Goal: Task Accomplishment & Management: Manage account settings

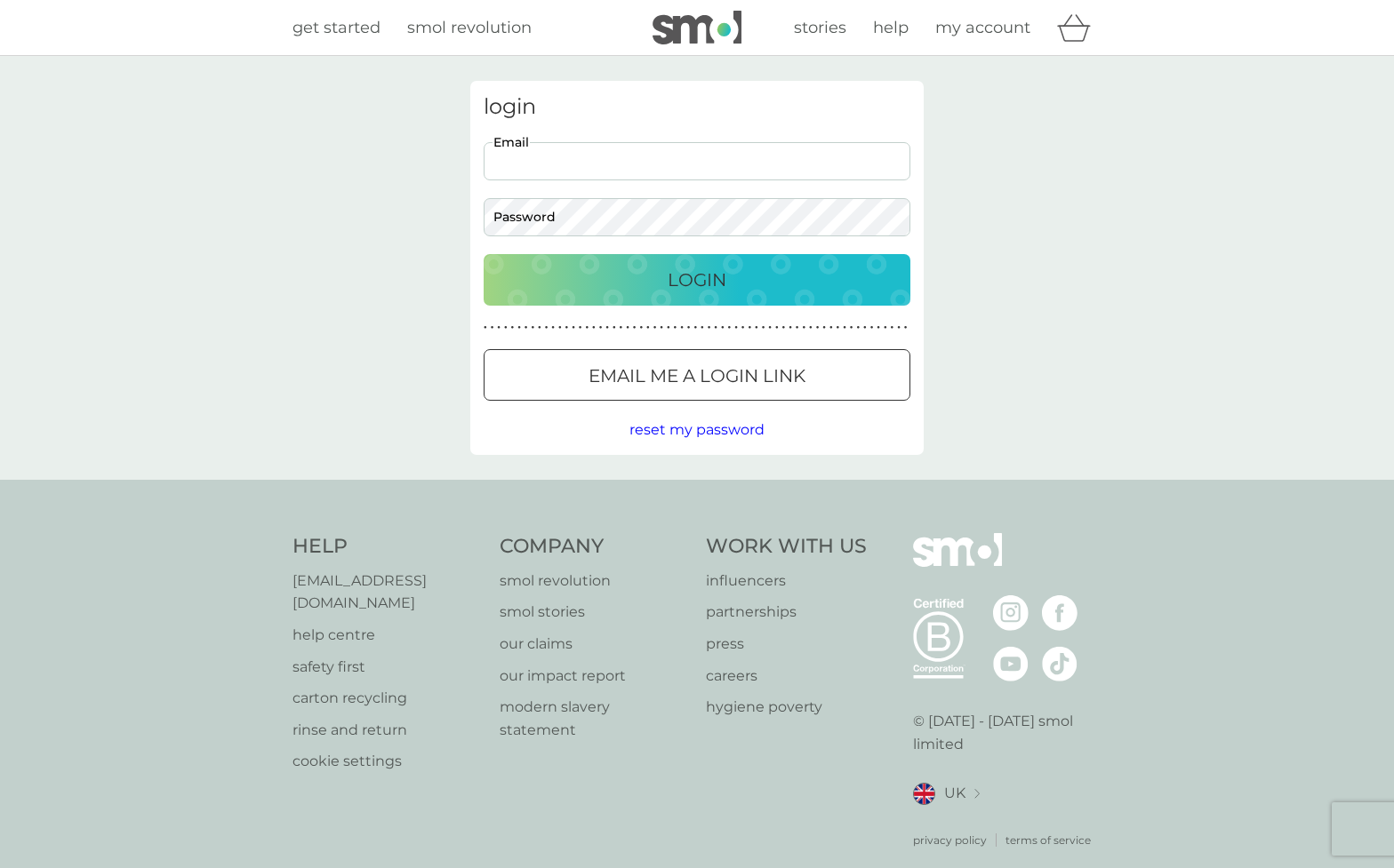
type input "[EMAIL_ADDRESS][DOMAIN_NAME]"
click at [686, 275] on p "Login" at bounding box center [697, 279] width 58 height 28
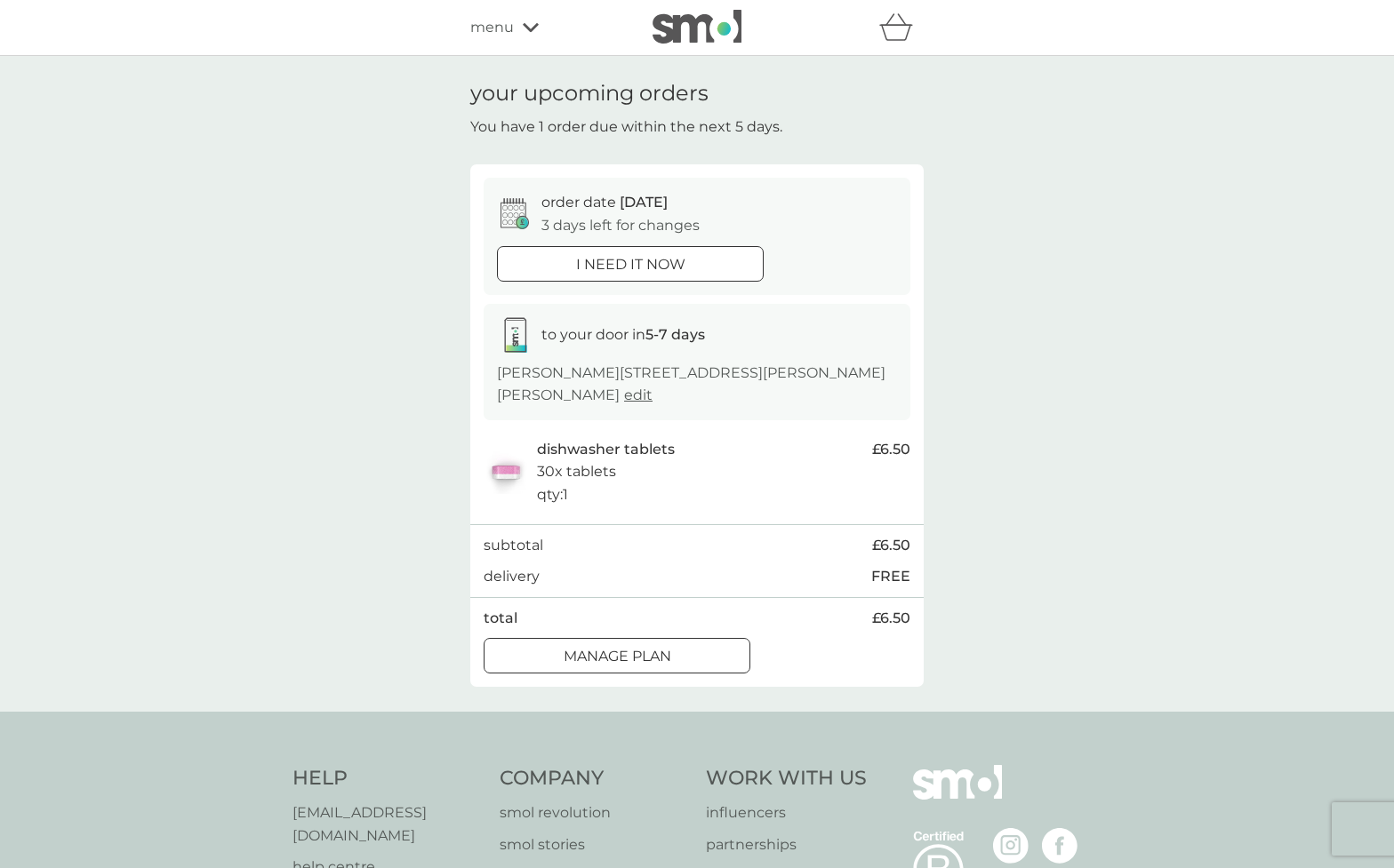
click at [616, 654] on div at bounding box center [617, 656] width 4 height 4
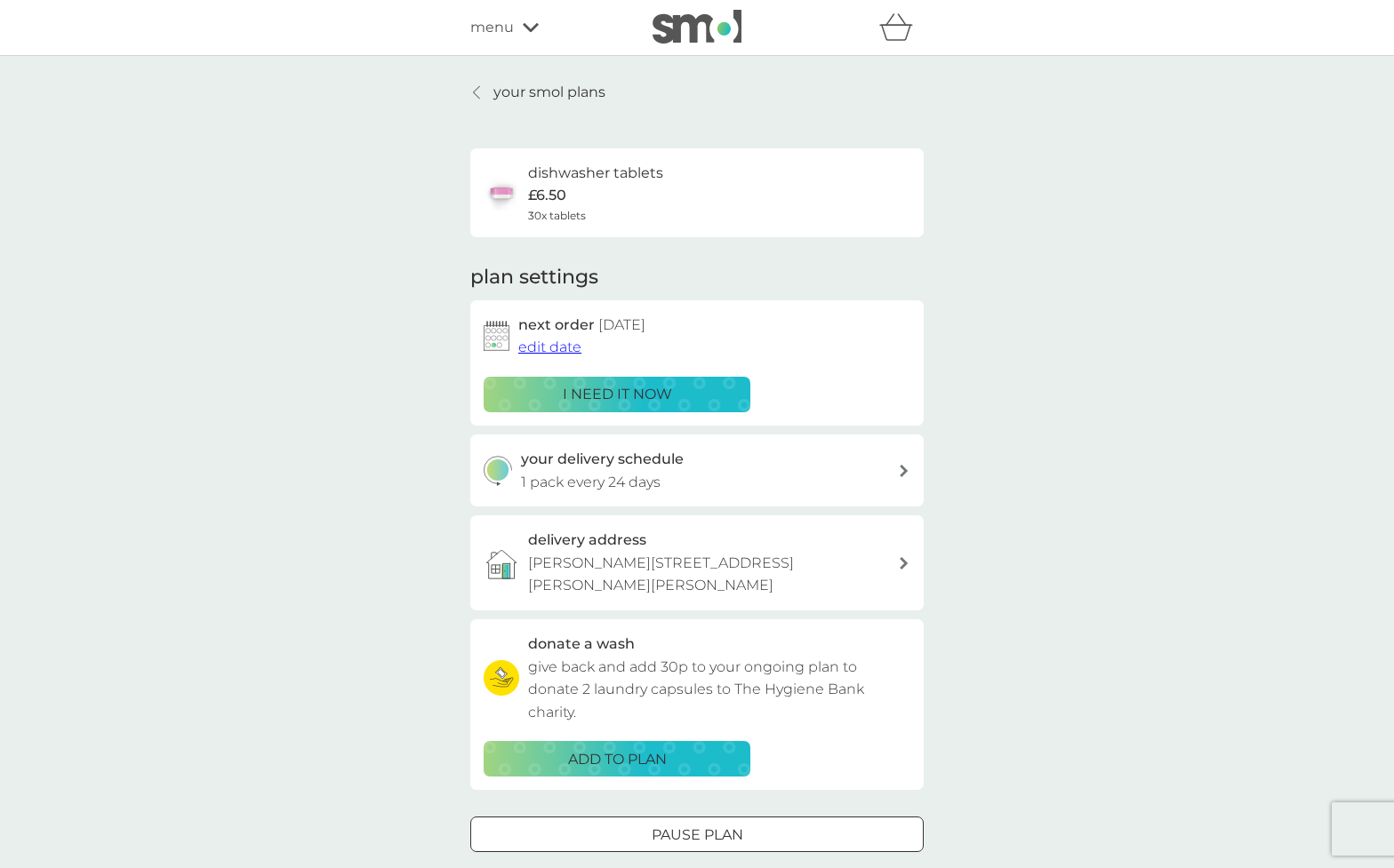
click at [541, 346] on span "edit date" at bounding box center [549, 346] width 63 height 17
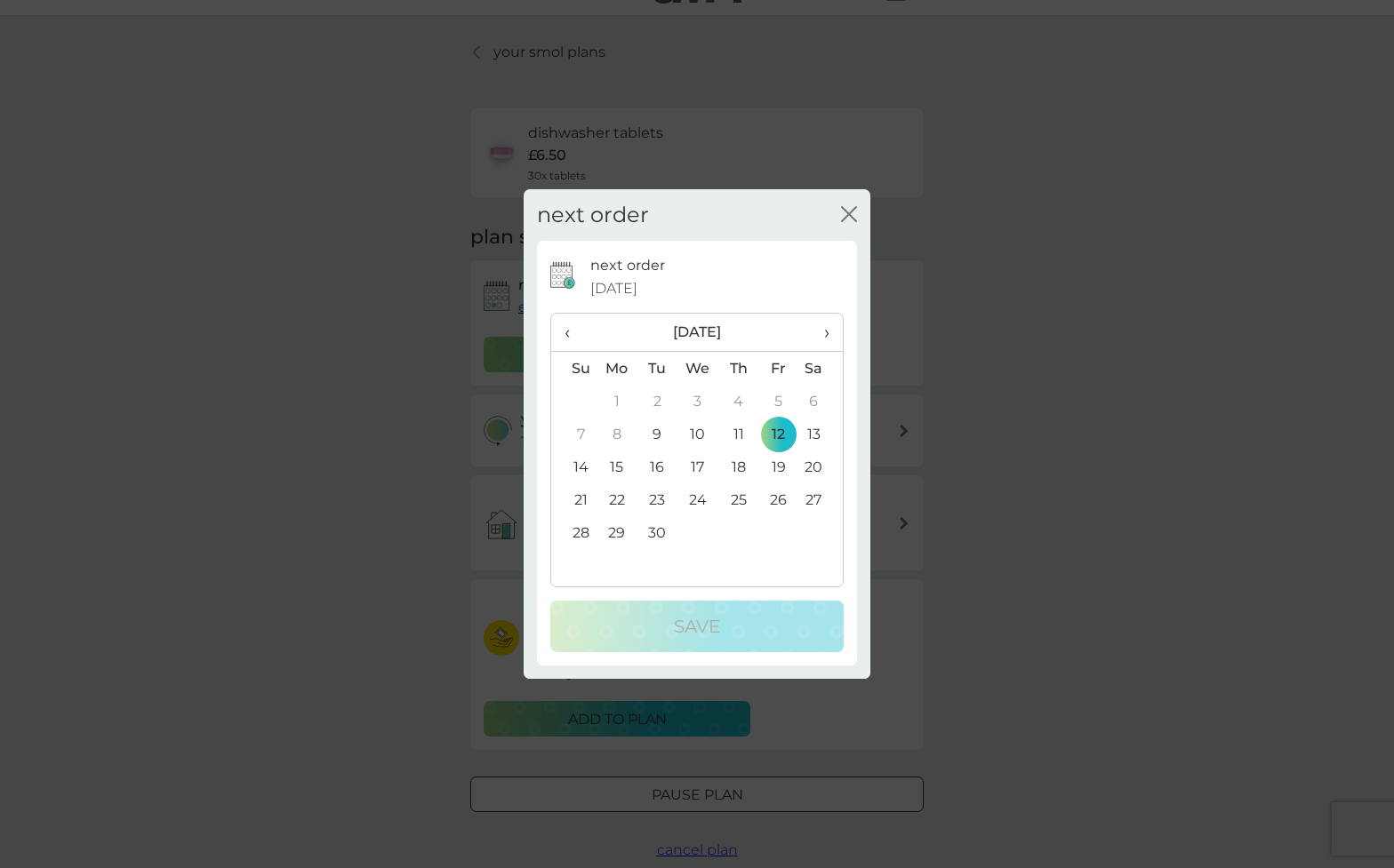
scroll to position [38, 0]
click at [781, 466] on td "19" at bounding box center [779, 467] width 40 height 33
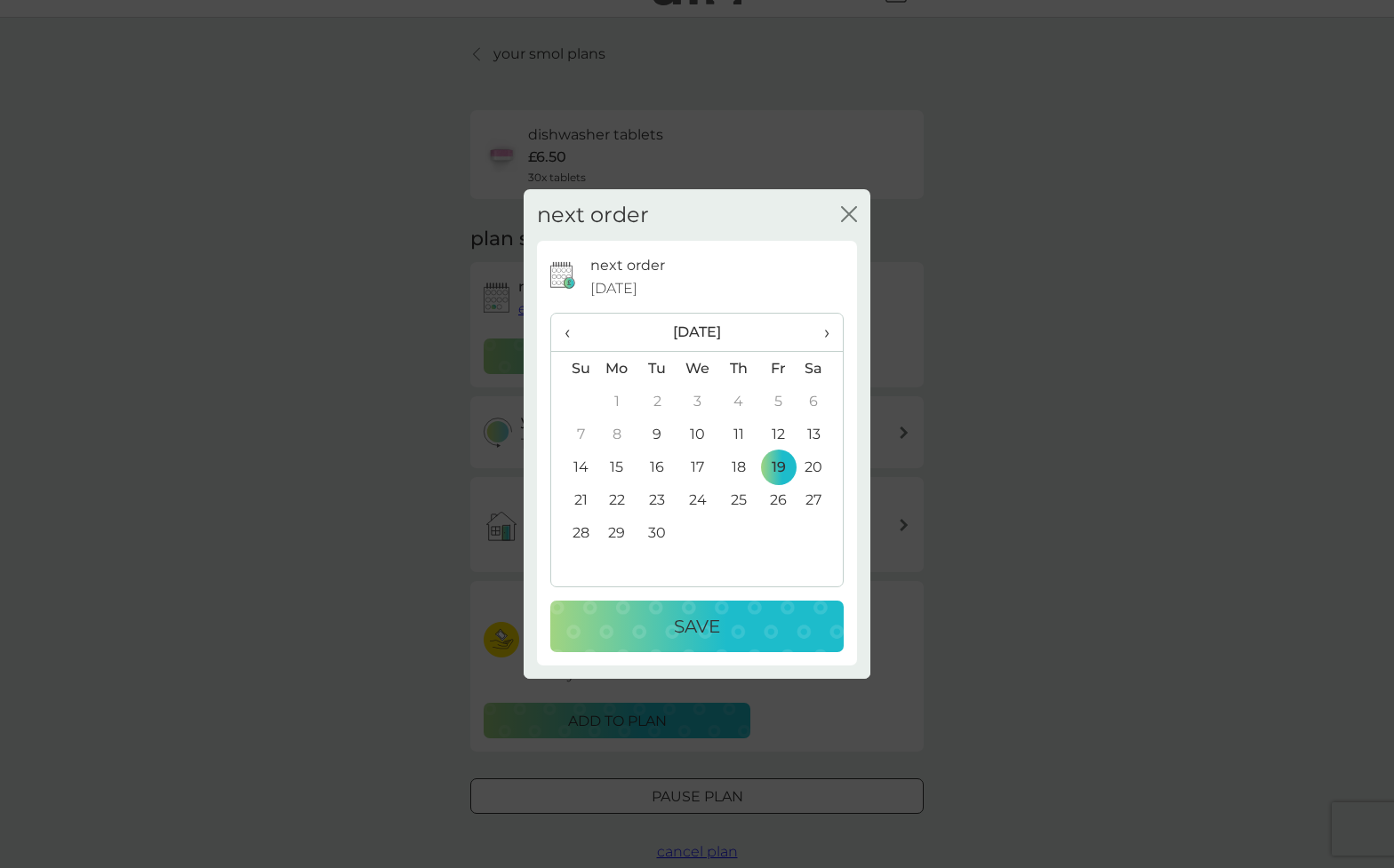
click at [694, 620] on p "Save" at bounding box center [697, 626] width 46 height 28
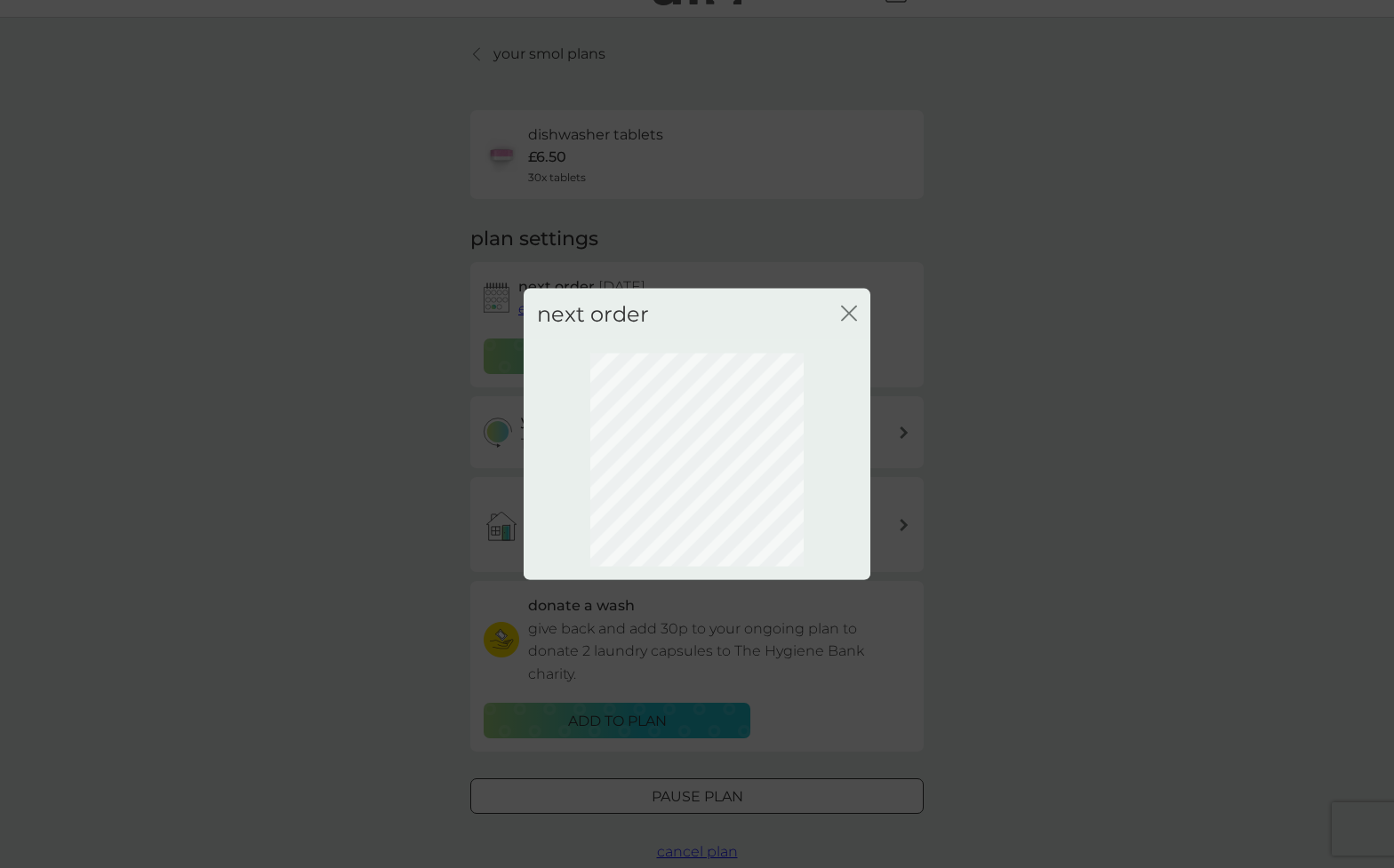
scroll to position [0, 0]
